Goal: Find contact information: Find contact information

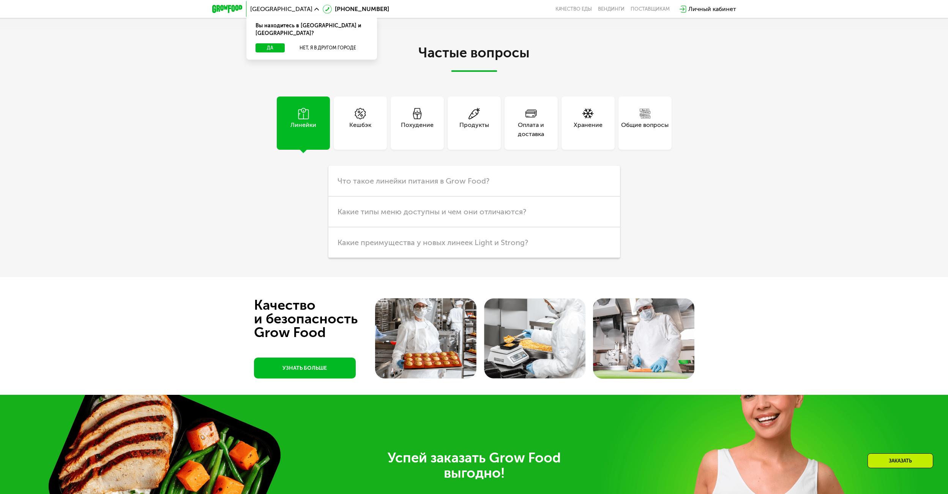
scroll to position [2465, 0]
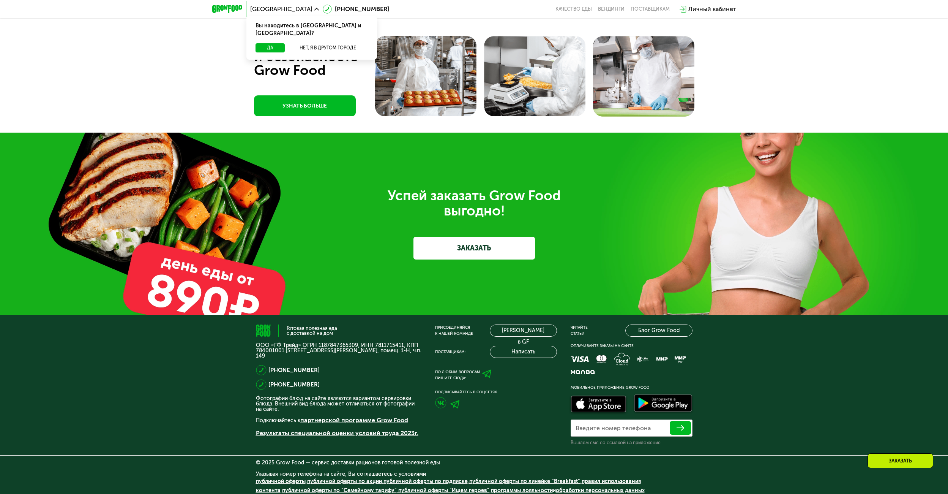
click at [167, 411] on div "Готовая полезная еда с доставкой на дом ООО «ГФ Трейд» ОГРН 1187847365309, ИНН …" at bounding box center [474, 407] width 948 height 184
drag, startPoint x: 332, startPoint y: 348, endPoint x: 256, endPoint y: 339, distance: 76.5
click at [256, 343] on p "ООО «ГФ Трейд» ОГРН 1187847365309, ИНН 7811715411, КПП 784001001 [STREET_ADDRES…" at bounding box center [339, 351] width 166 height 16
copy p "ООО «ГФ Трейд» ОГРН 1187847365309, ИНН 7811715411, КПП 784001001 [STREET_ADDRES…"
click at [325, 366] on div "[PHONE_NUMBER]" at bounding box center [339, 370] width 166 height 11
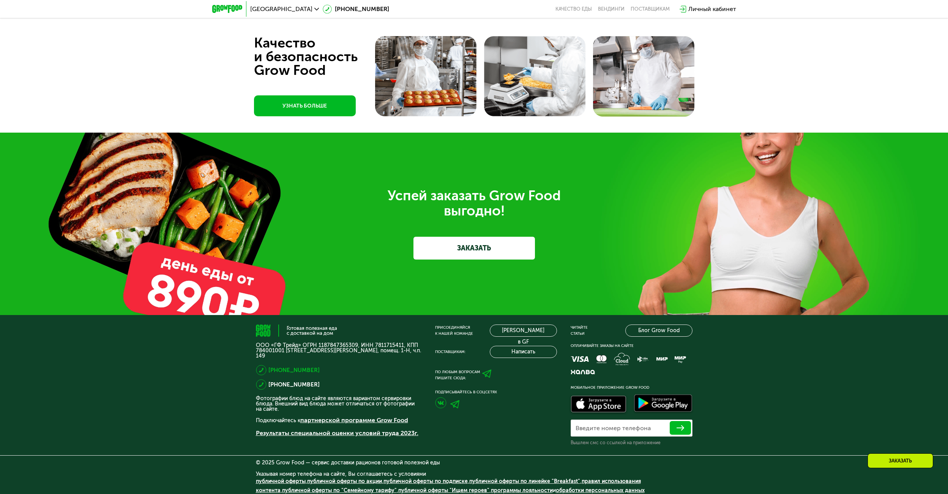
copy link "[PHONE_NUMBER]"
drag, startPoint x: 313, startPoint y: 362, endPoint x: 270, endPoint y: 366, distance: 43.2
click at [270, 366] on div "[PHONE_NUMBER]" at bounding box center [339, 370] width 166 height 11
drag, startPoint x: 338, startPoint y: 351, endPoint x: 255, endPoint y: 340, distance: 84.3
click at [255, 340] on div "Готовая полезная еда с доставкой на дом ООО «ГФ Трейд» ОГРН 1187847365309, ИНН …" at bounding box center [474, 407] width 948 height 184
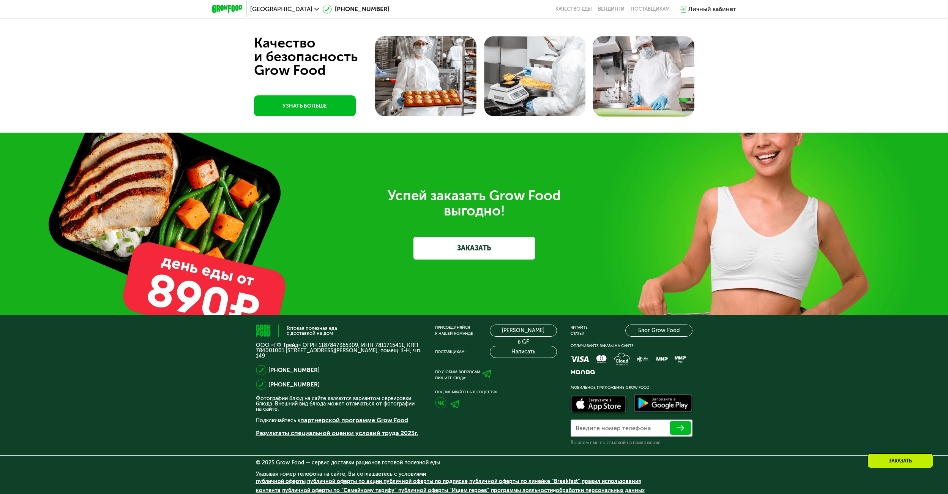
copy p "ООО «ГФ Трейд» ОГРН 1187847365309, ИНН 7811715411, КПП 784001001 [STREET_ADDRES…"
drag, startPoint x: 254, startPoint y: 395, endPoint x: 270, endPoint y: 406, distance: 19.6
click at [270, 406] on div "Готовая полезная еда с доставкой на дом ООО «ГФ Трейд» ОГРН 1187847365309, ИНН …" at bounding box center [474, 407] width 948 height 184
copy p "Фотографии блюд на сайте являются вариантом сервировки блюда. Внешний вид блюда…"
click at [373, 349] on p "ООО «ГФ Трейд» ОГРН 1187847365309, ИНН 7811715411, КПП 784001001 [STREET_ADDRES…" at bounding box center [339, 351] width 166 height 16
